Goal: Find specific page/section: Find specific page/section

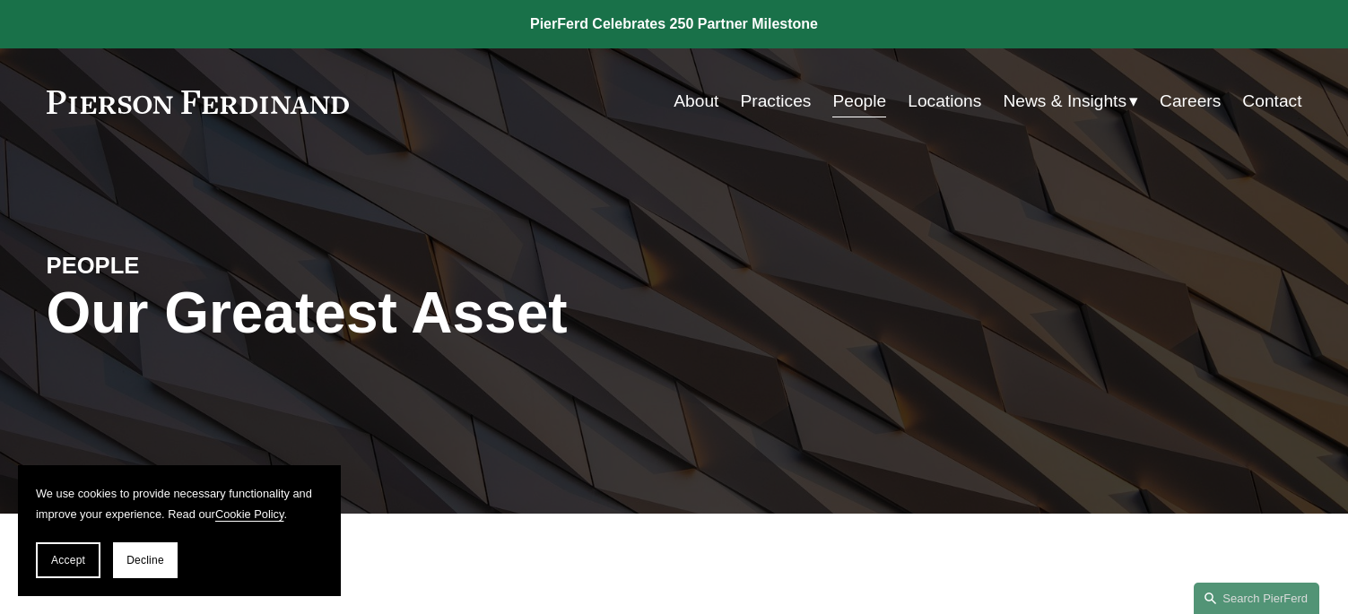
click at [765, 97] on link "Practices" at bounding box center [776, 101] width 71 height 34
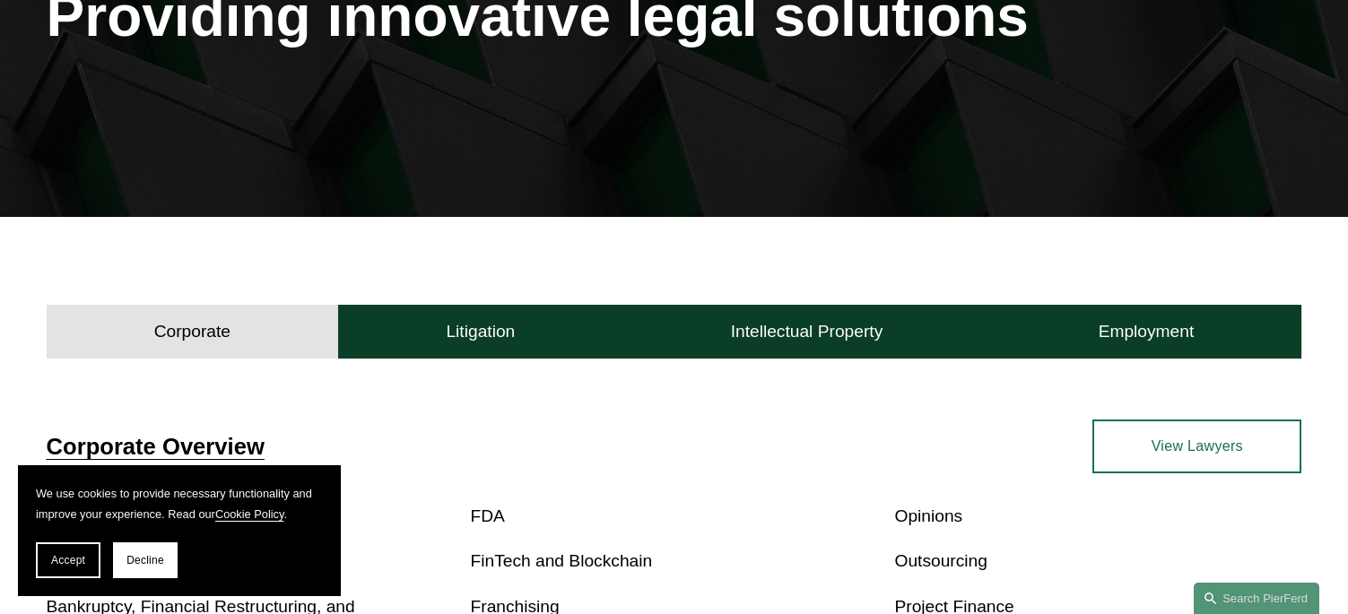
scroll to position [359, 0]
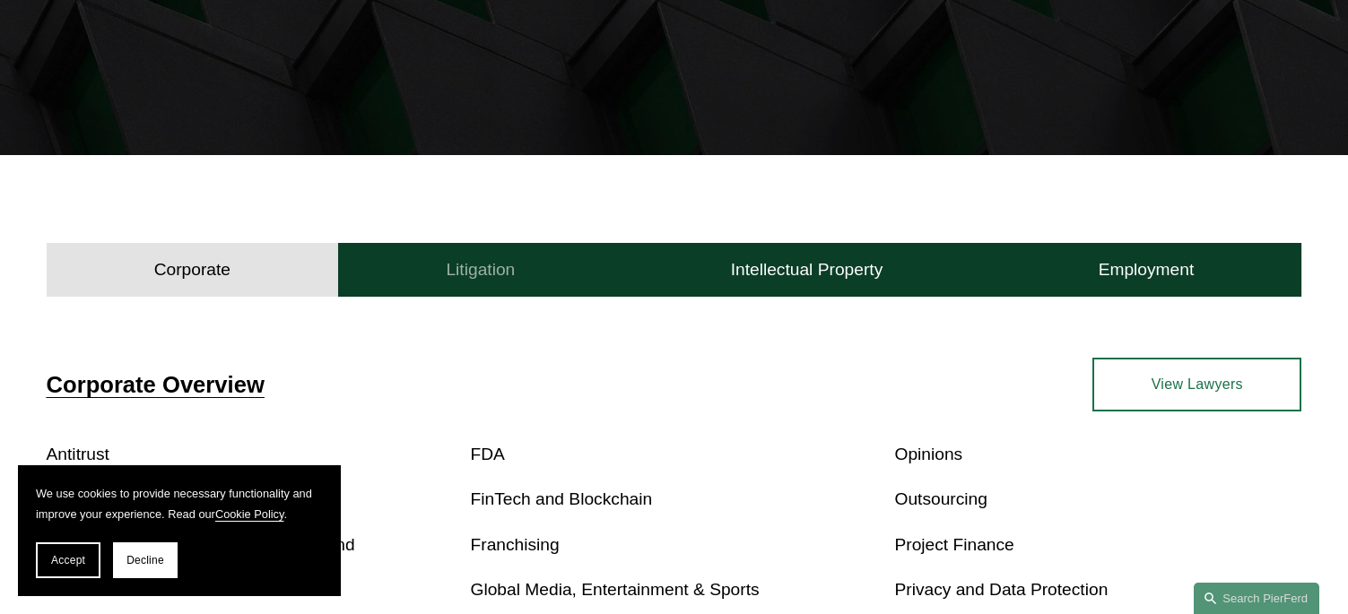
click at [553, 278] on button "Litigation" at bounding box center [480, 270] width 284 height 54
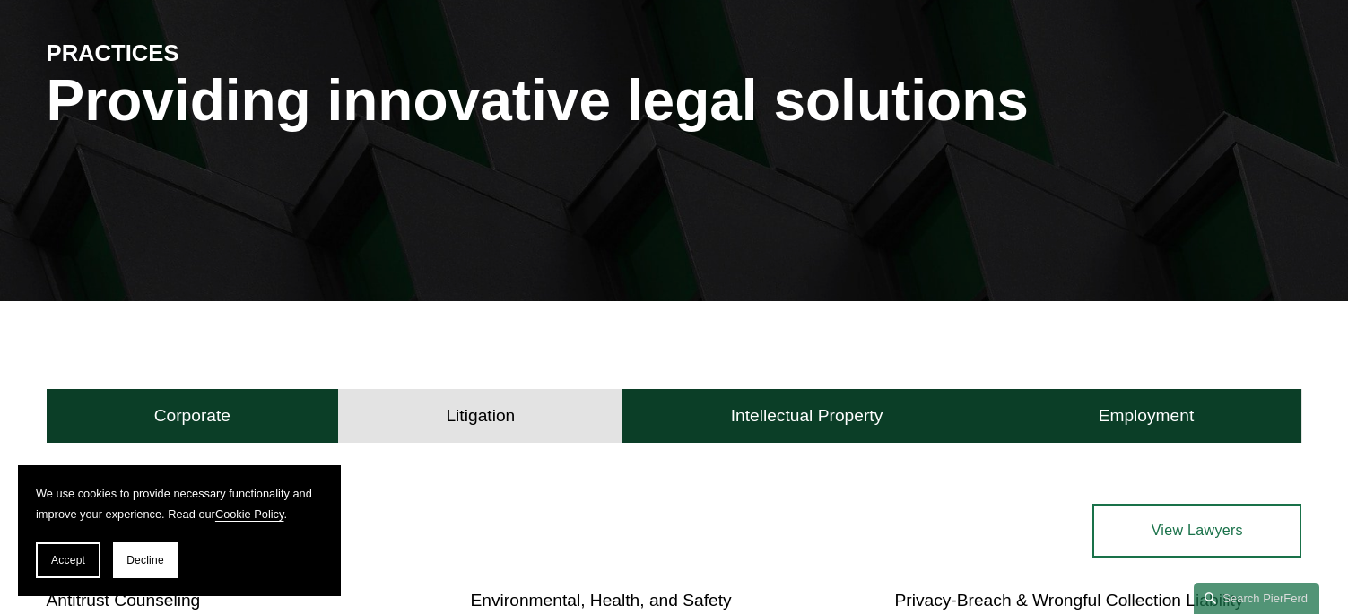
scroll to position [0, 0]
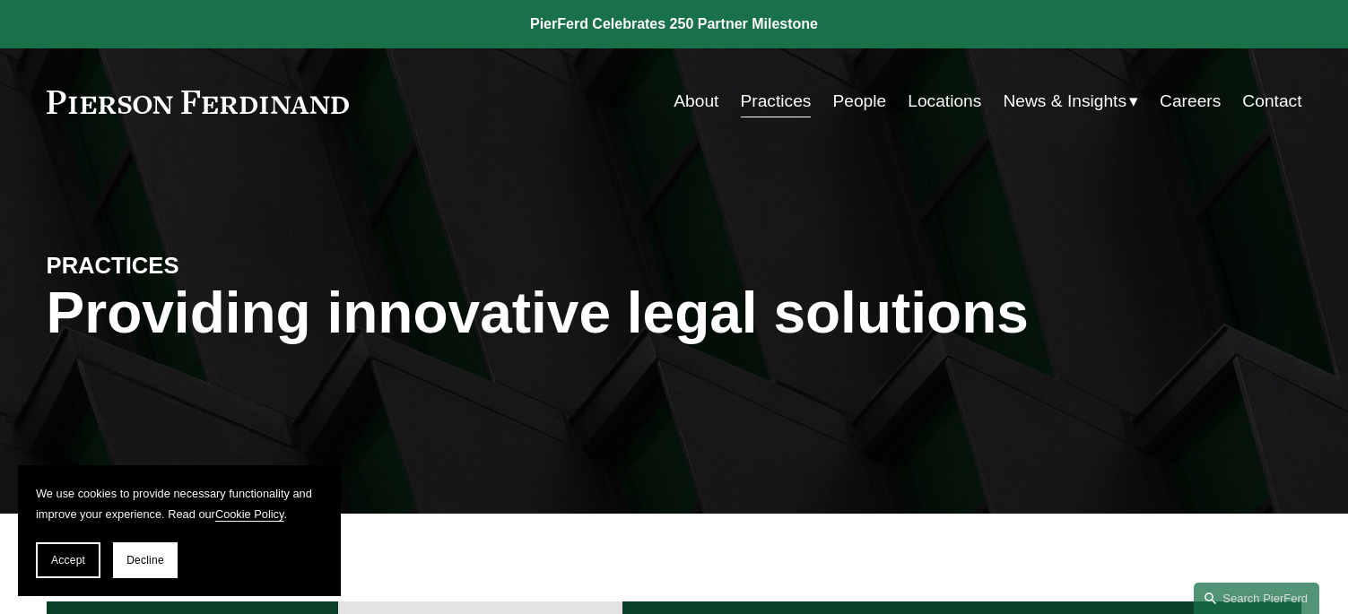
click at [910, 109] on link "Locations" at bounding box center [945, 101] width 74 height 34
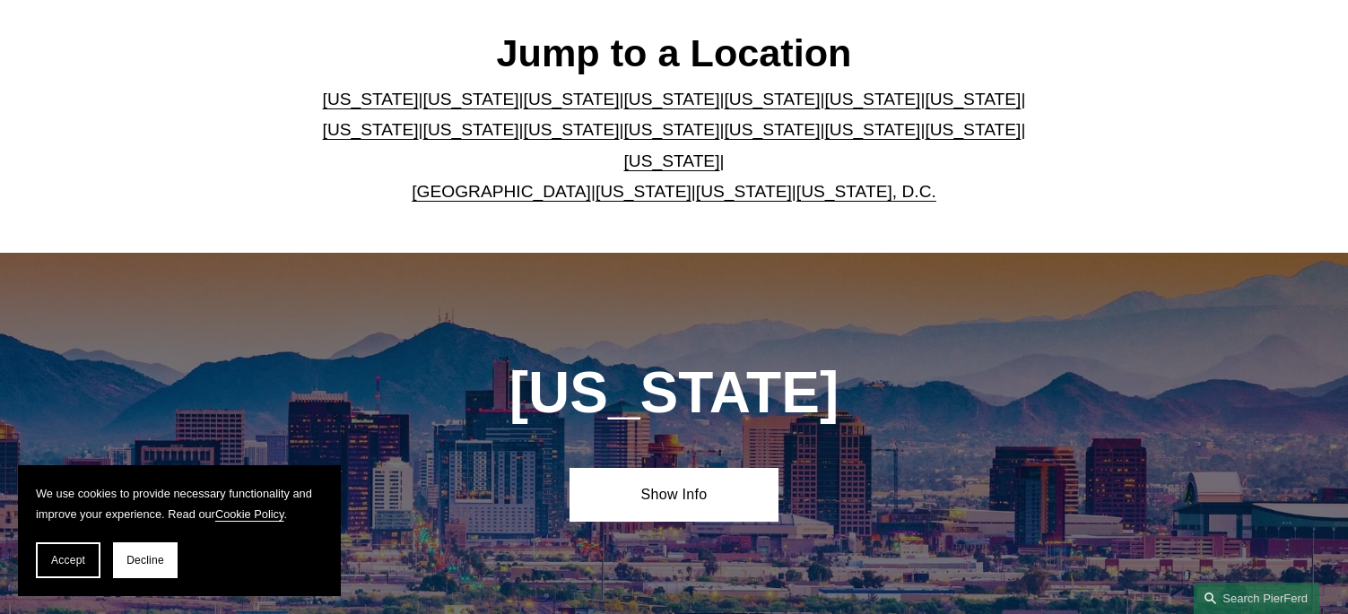
scroll to position [538, 0]
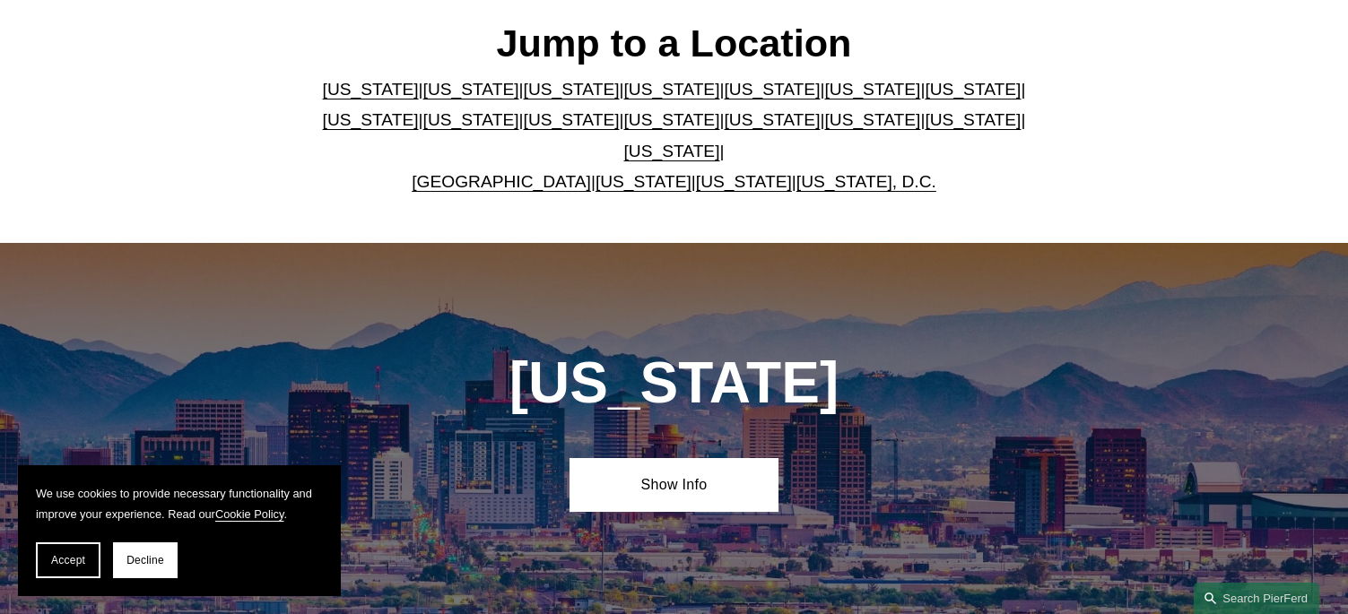
click at [720, 142] on link "[US_STATE]" at bounding box center [672, 151] width 96 height 19
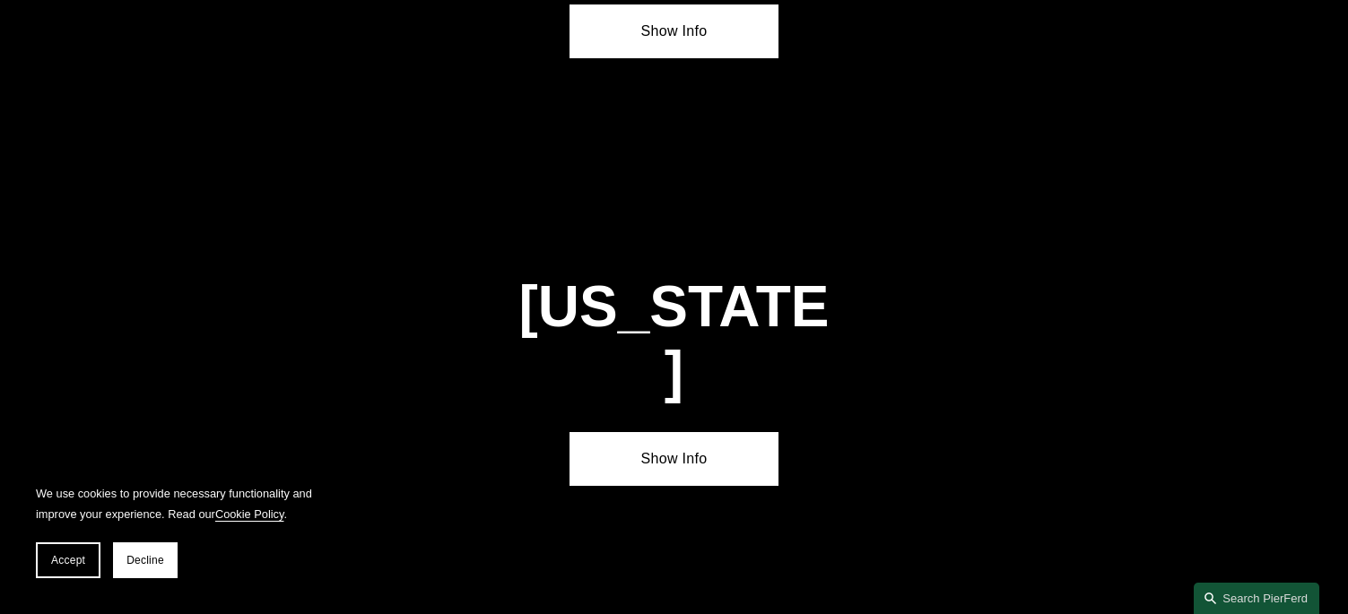
scroll to position [6058, 0]
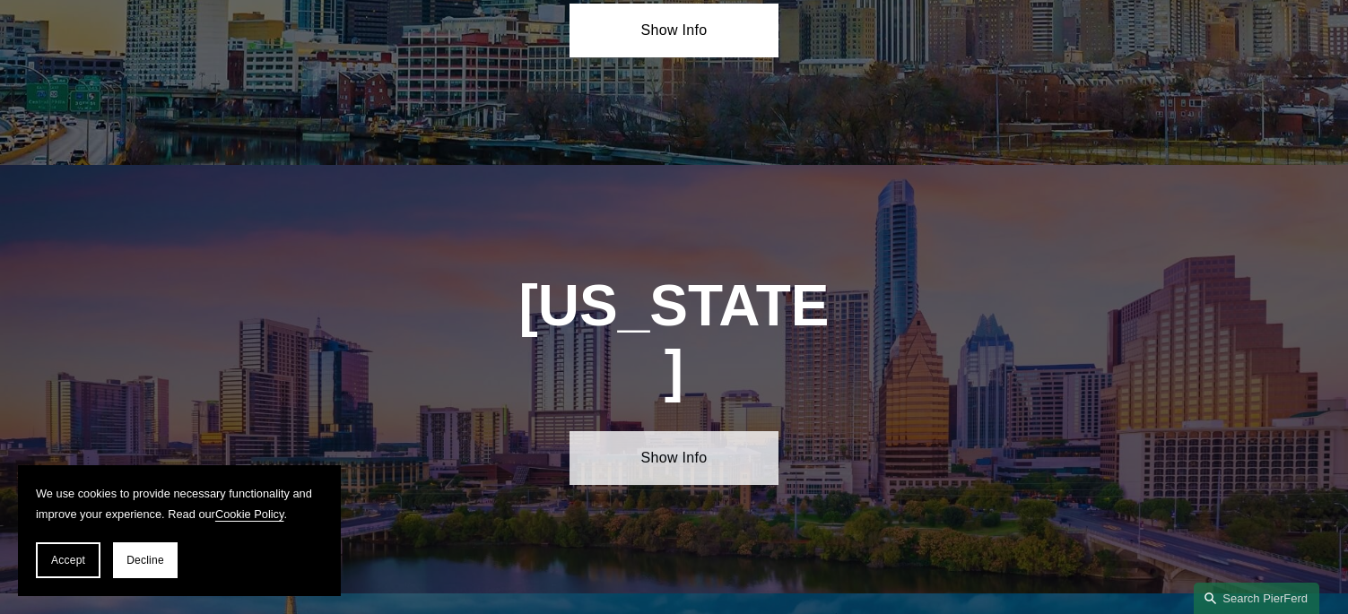
click at [633, 431] on link "Show Info" at bounding box center [674, 458] width 209 height 54
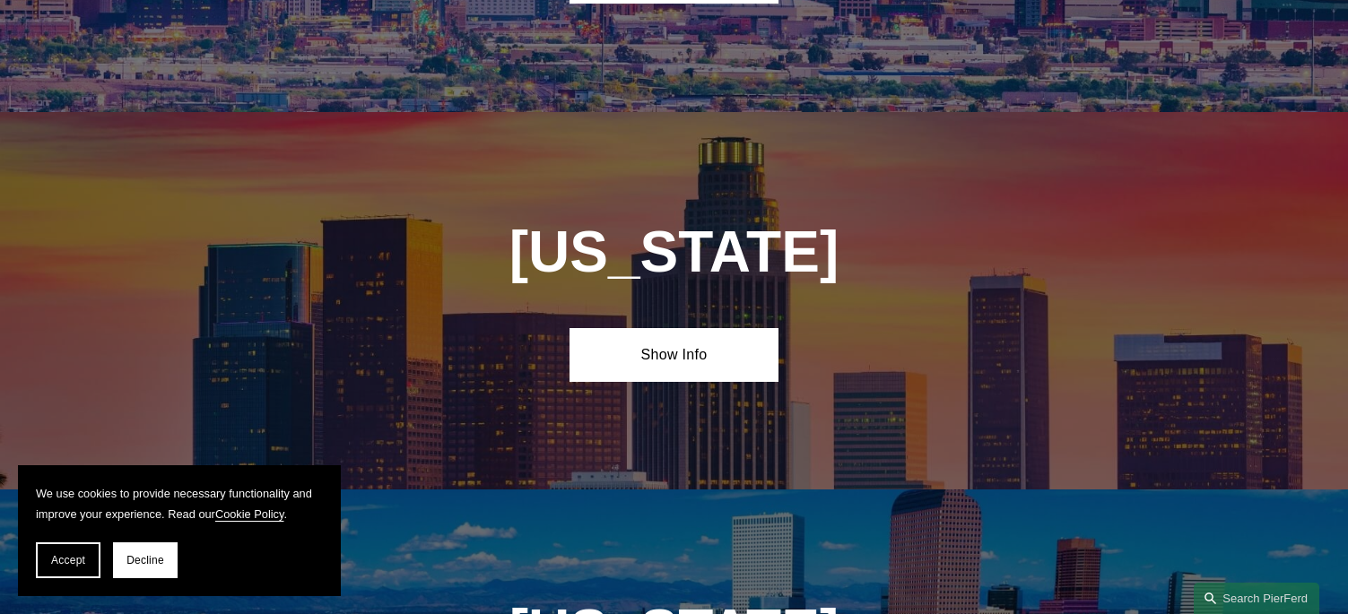
scroll to position [1034, 0]
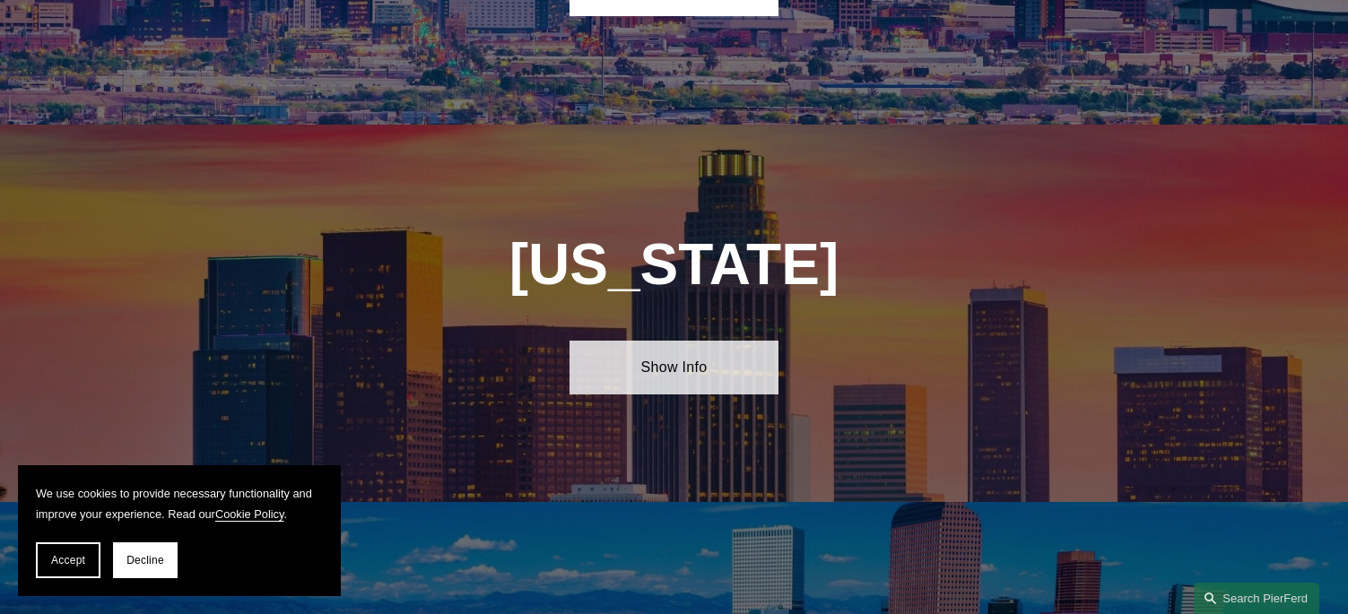
click at [675, 344] on link "Show Info" at bounding box center [674, 368] width 209 height 54
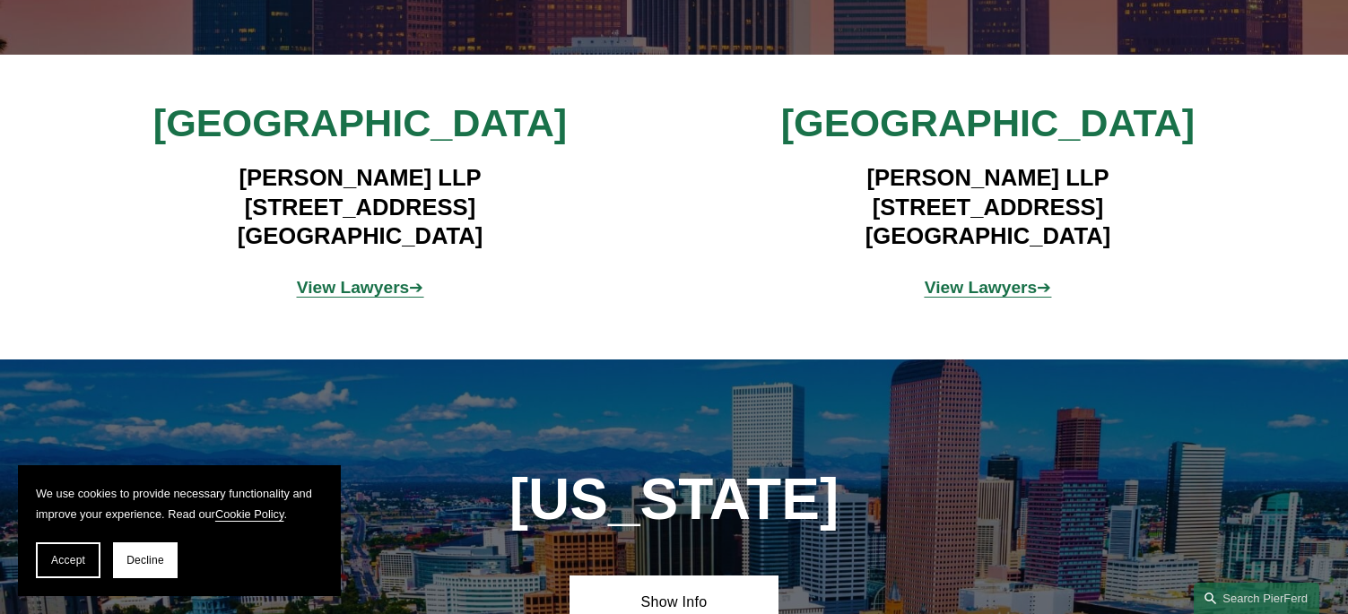
scroll to position [1483, 0]
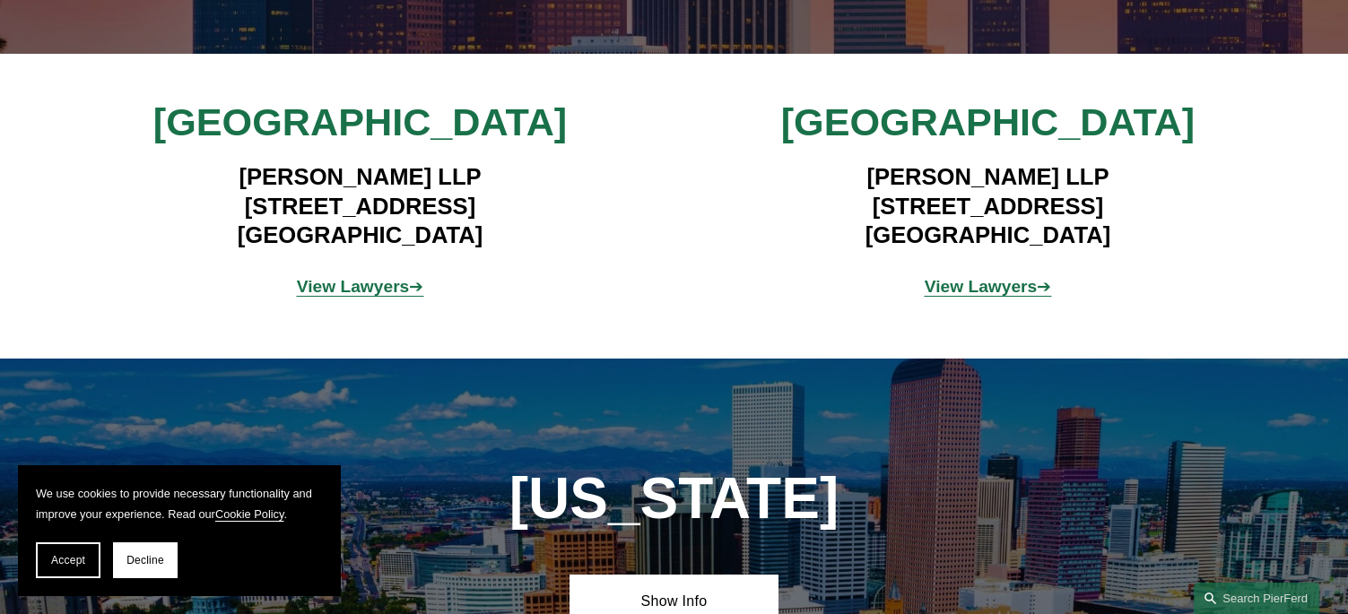
click at [379, 277] on strong "View Lawyers" at bounding box center [353, 286] width 113 height 19
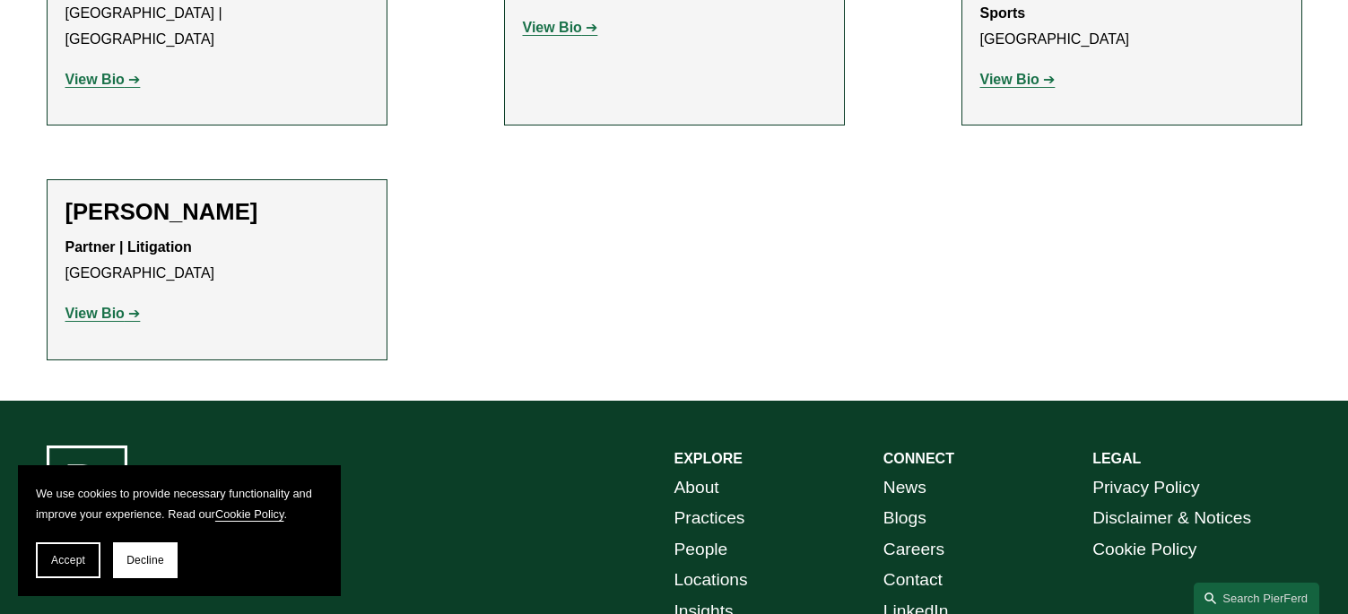
scroll to position [2272, 0]
